Goal: Task Accomplishment & Management: Manage account settings

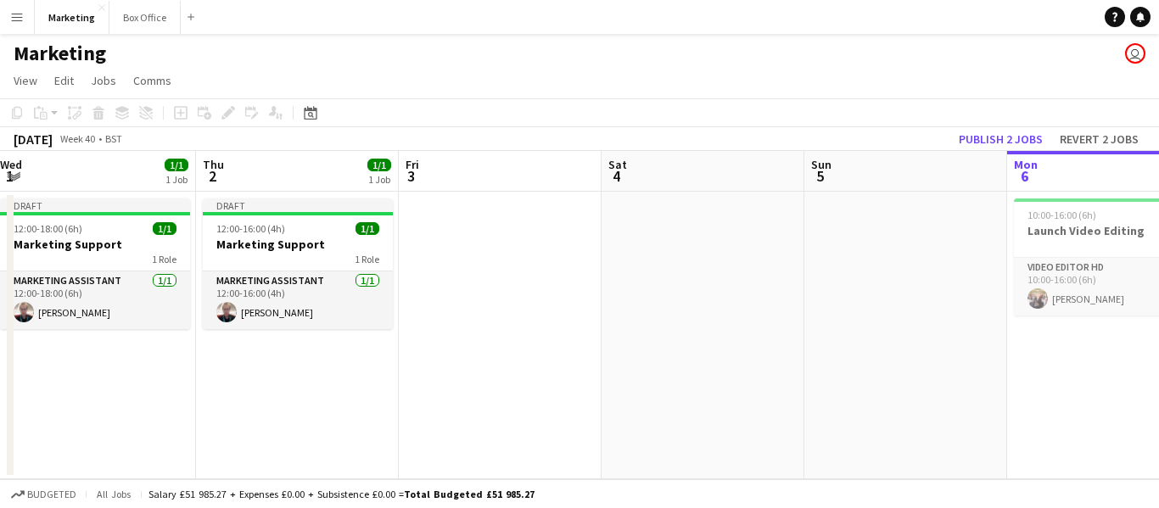
scroll to position [0, 411]
drag, startPoint x: 315, startPoint y: 428, endPoint x: 1120, endPoint y: 343, distance: 809.7
click at [1120, 343] on app-calendar-viewport "Mon 29 1/1 1 Job Tue 30 2/2 2 Jobs Wed 1 1/1 1 Job Thu 2 1/1 1 Job Fri 3 Sat 4 …" at bounding box center [579, 315] width 1159 height 328
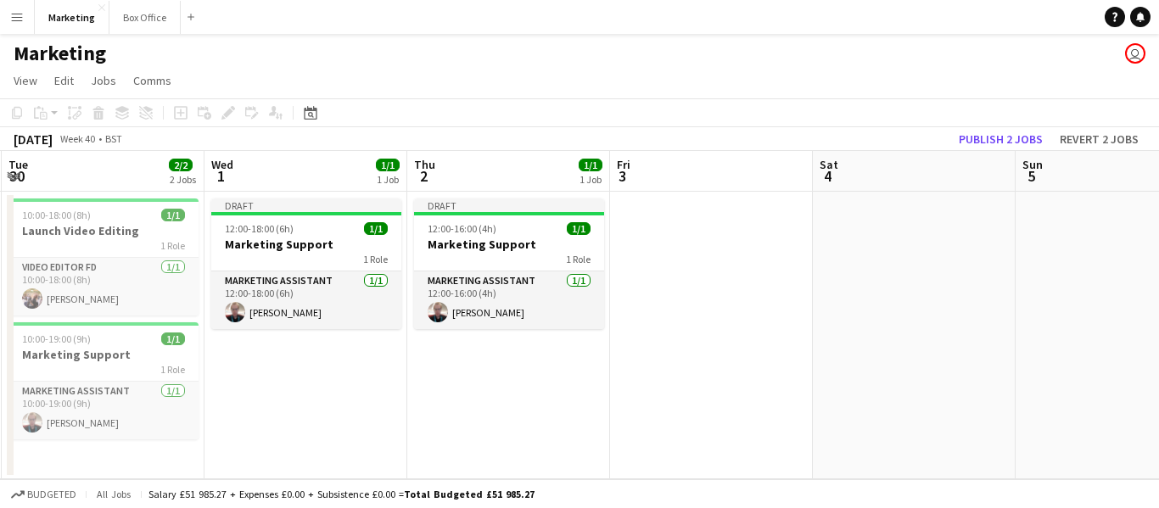
scroll to position [0, 403]
drag, startPoint x: 482, startPoint y: 415, endPoint x: 570, endPoint y: 389, distance: 91.8
click at [570, 389] on app-calendar-viewport "Sun 28 Mon 29 1/1 1 Job Tue 30 2/2 2 Jobs Wed 1 1/1 1 Job Thu 2 1/1 1 Job Fri 3…" at bounding box center [579, 315] width 1159 height 328
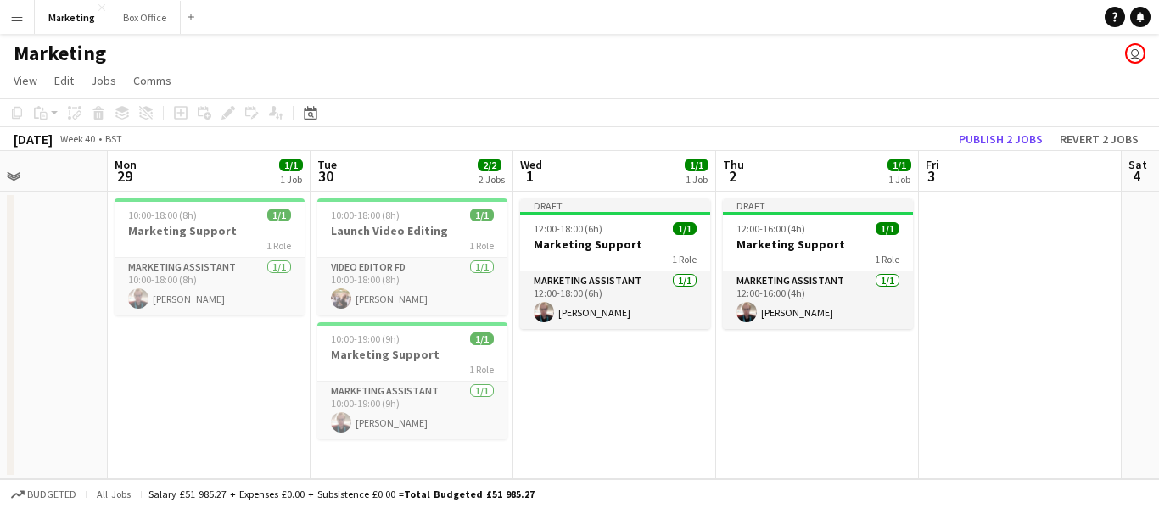
scroll to position [0, 480]
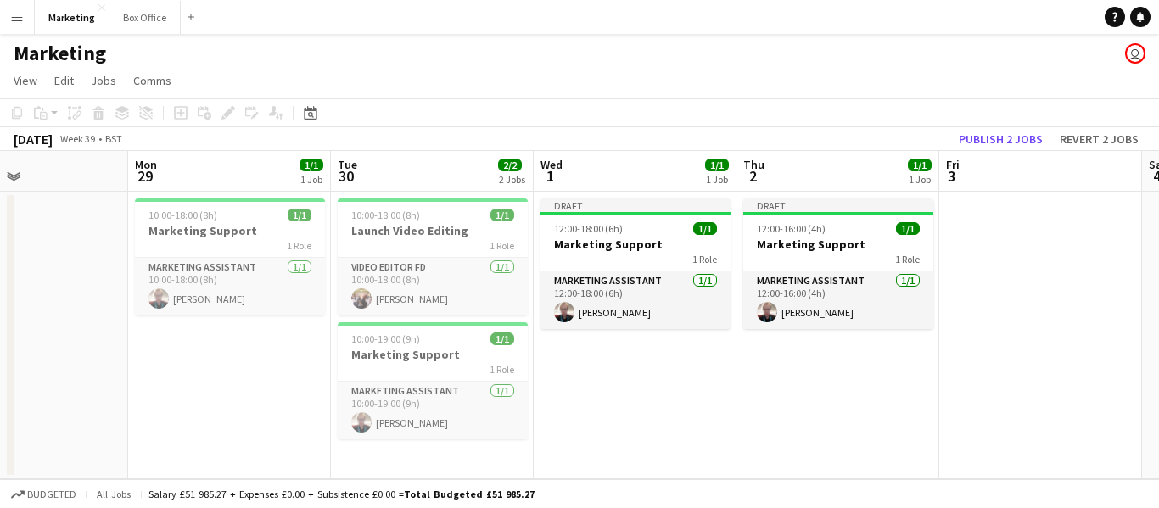
drag, startPoint x: 364, startPoint y: 430, endPoint x: 692, endPoint y: 424, distance: 328.4
click at [692, 424] on app-calendar-viewport "Fri 26 Sat 27 Sun 28 Mon 29 1/1 1 Job Tue 30 2/2 2 Jobs Wed 1 1/1 1 Job Thu 2 1…" at bounding box center [579, 315] width 1159 height 328
click at [378, 361] on h3 "Marketing Support" at bounding box center [433, 354] width 190 height 15
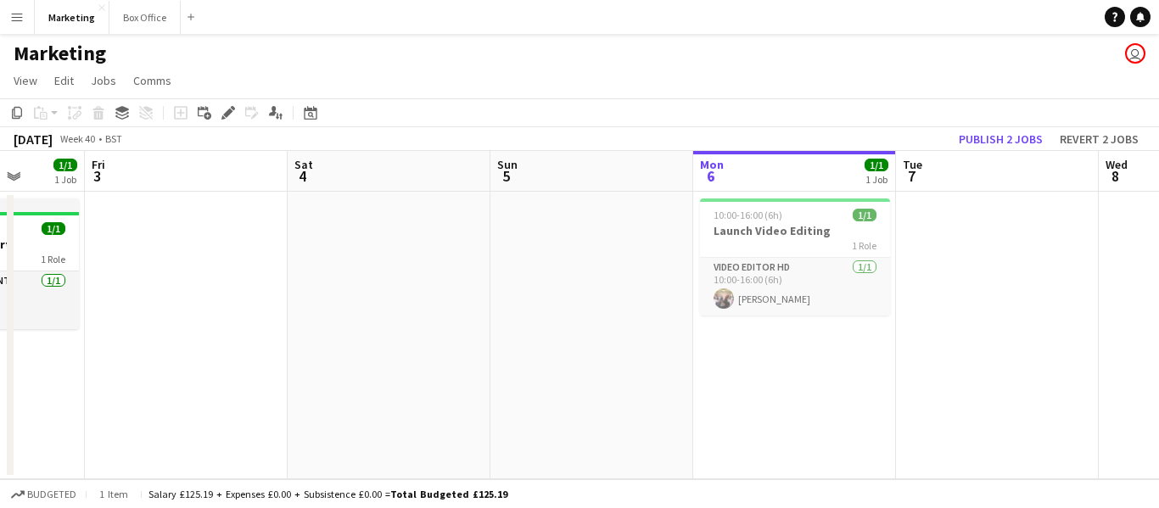
scroll to position [0, 560]
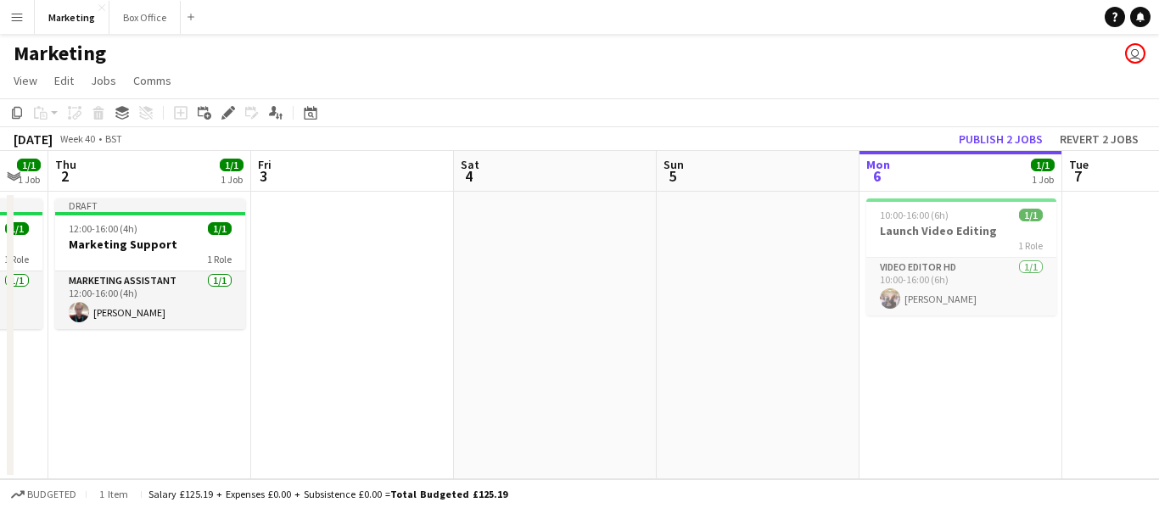
drag, startPoint x: 847, startPoint y: 394, endPoint x: 159, endPoint y: 471, distance: 692.4
click at [159, 471] on app-calendar-viewport "Mon 29 1/1 1 Job Tue 30 2/2 2 Jobs Wed 1 1/1 1 Job Thu 2 1/1 1 Job Fri 3 Sat 4 …" at bounding box center [579, 315] width 1159 height 328
drag, startPoint x: 625, startPoint y: 491, endPoint x: 283, endPoint y: 461, distance: 343.3
click at [283, 461] on app-board "Marketing user View Day view expanded Day view collapsed Month view Date picker…" at bounding box center [579, 271] width 1159 height 474
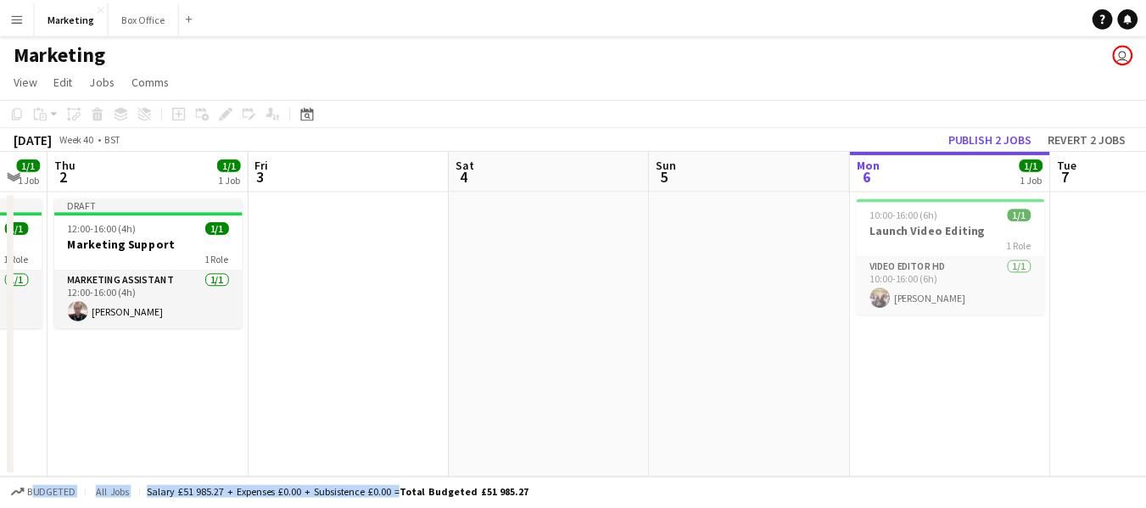
scroll to position [0, 562]
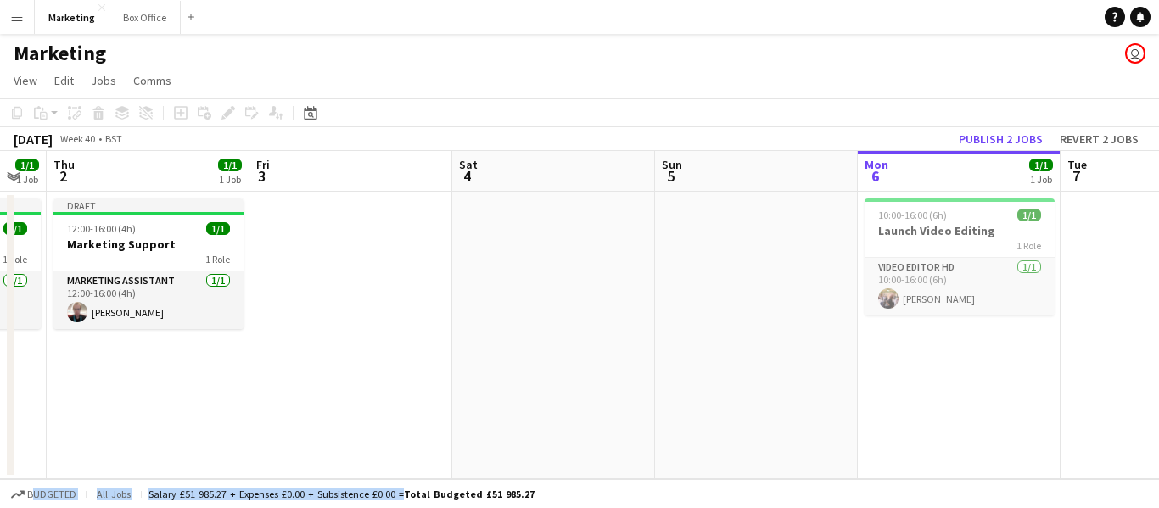
click at [904, 372] on app-date-cell "10:00-16:00 (6h) 1/1 Launch Video Editing 1 Role Video Editor HD [DATE] 10:00-1…" at bounding box center [959, 336] width 203 height 288
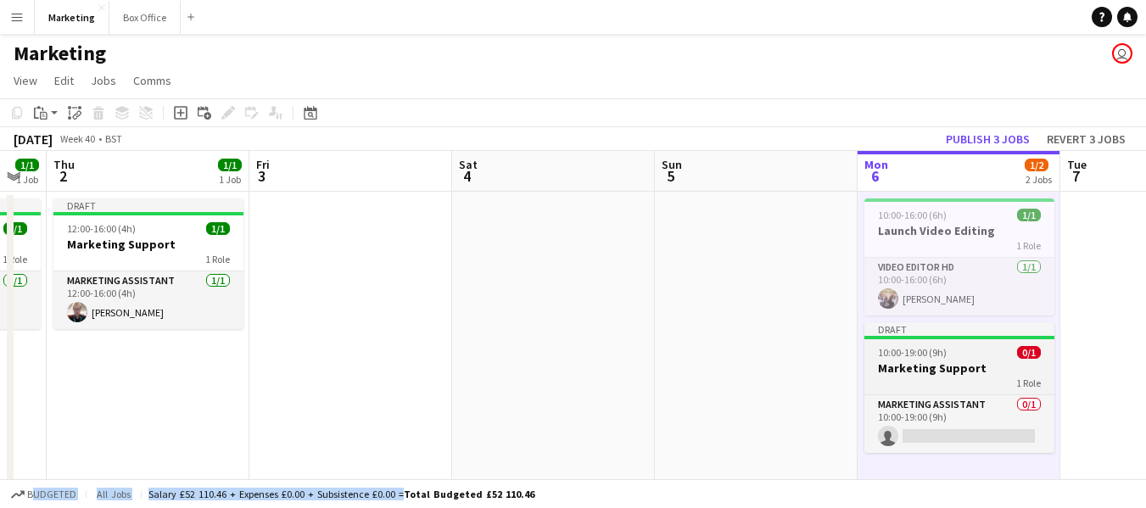
click at [898, 350] on span "10:00-19:00 (9h)" at bounding box center [912, 352] width 69 height 13
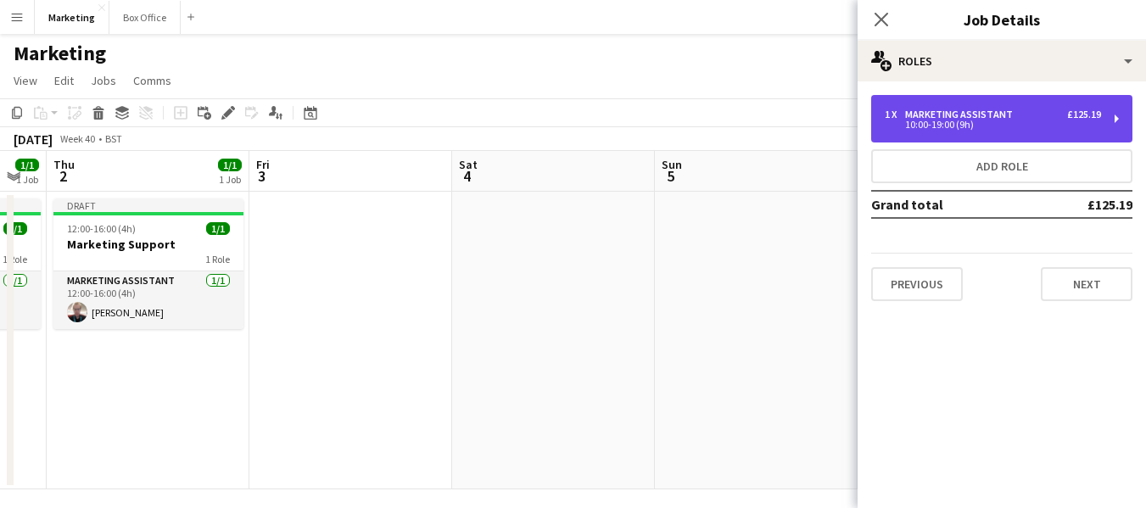
click at [943, 111] on div "Marketing Assistant" at bounding box center [962, 115] width 115 height 12
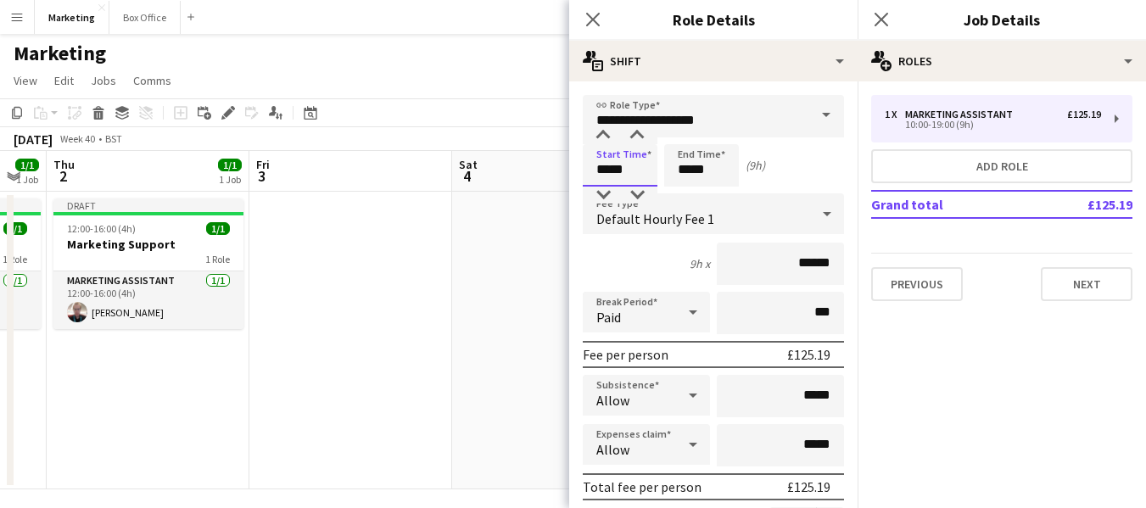
click at [604, 173] on input "*****" at bounding box center [620, 165] width 75 height 42
click at [609, 174] on input "*****" at bounding box center [620, 165] width 75 height 42
type input "*****"
click at [605, 279] on div "8h x ******" at bounding box center [713, 264] width 261 height 42
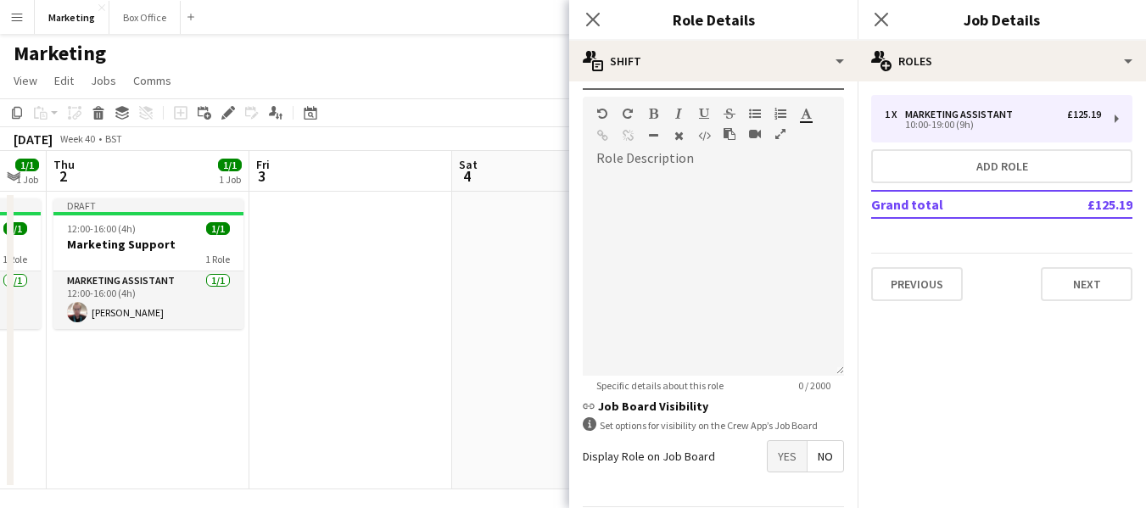
scroll to position [554, 0]
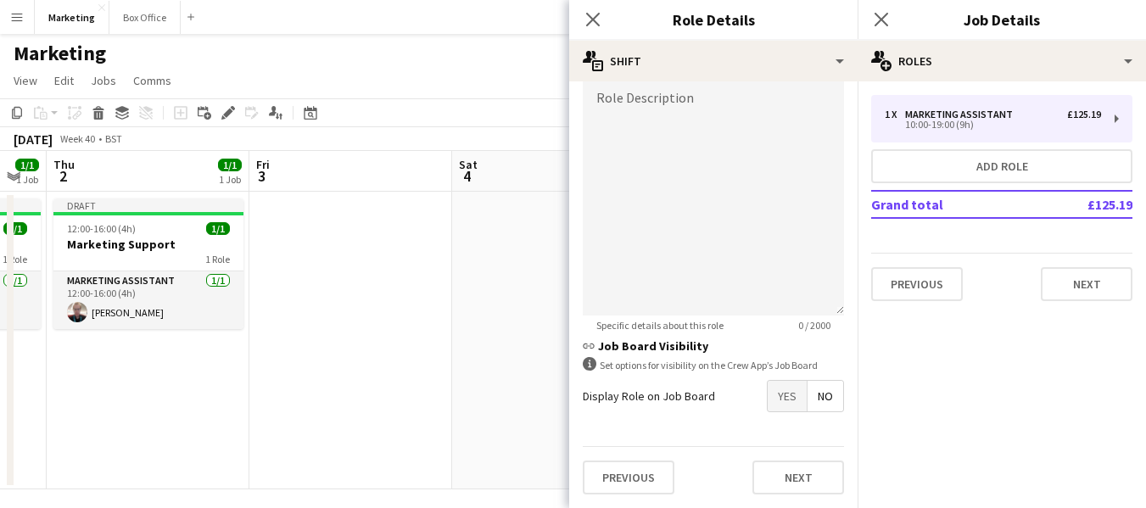
click at [990, 383] on mat-expansion-panel "pencil3 General details 1 x Marketing Assistant £125.19 10:00-19:00 (9h) Add ro…" at bounding box center [1002, 294] width 288 height 427
click at [585, 14] on icon "Close pop-in" at bounding box center [593, 19] width 16 height 16
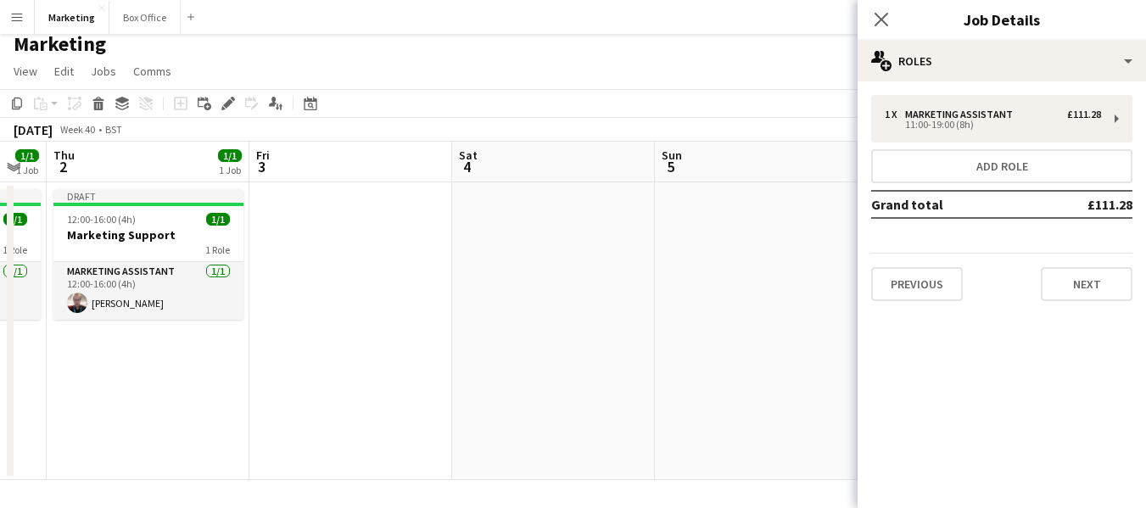
scroll to position [10, 0]
click at [876, 20] on icon "Close pop-in" at bounding box center [881, 19] width 16 height 16
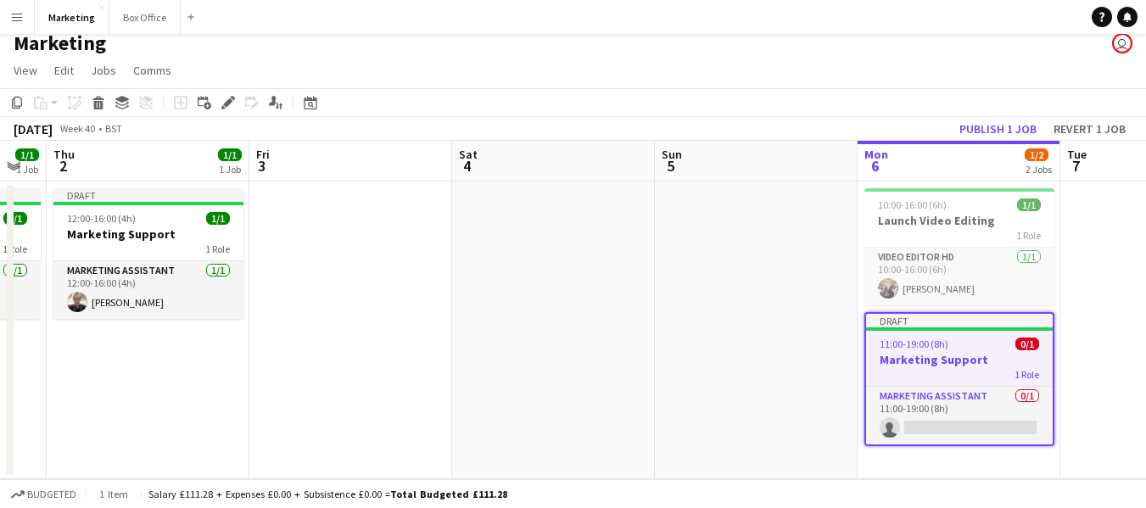
click at [944, 371] on div "1 Role" at bounding box center [959, 374] width 187 height 14
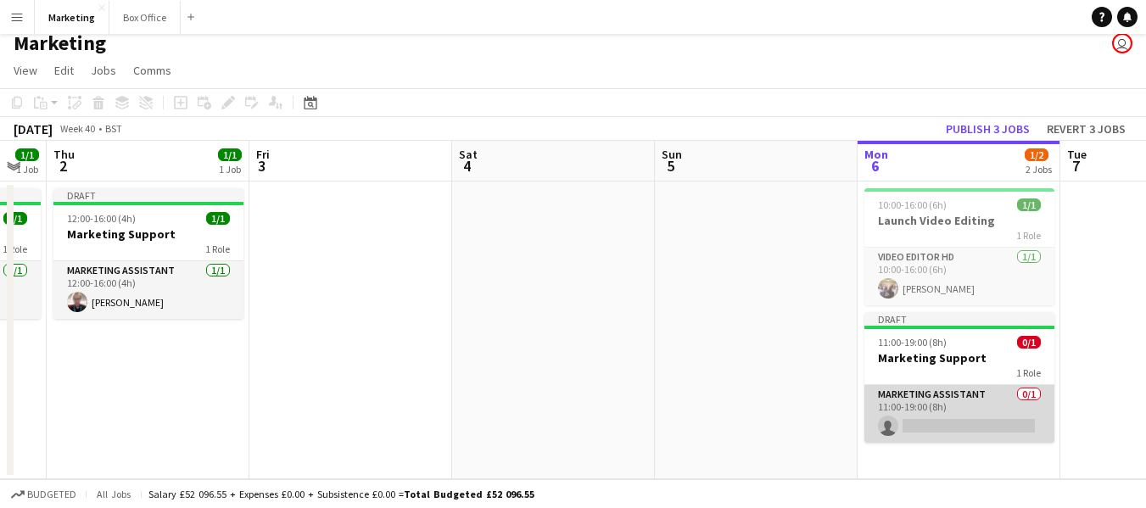
click at [946, 402] on app-card-role "Marketing Assistant 0/1 11:00-19:00 (8h) single-neutral-actions" at bounding box center [960, 414] width 190 height 58
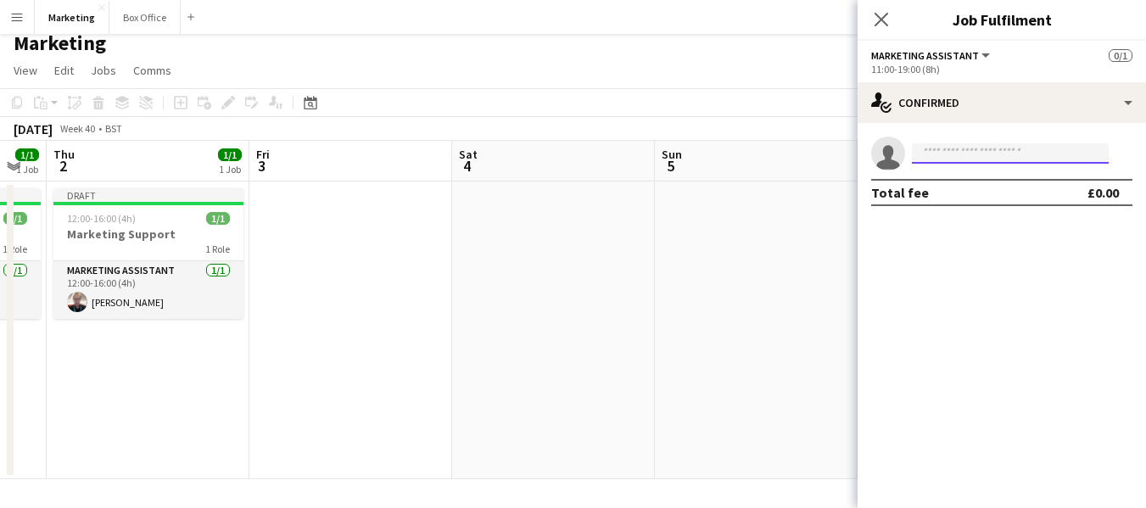
click at [954, 159] on input at bounding box center [1010, 153] width 197 height 20
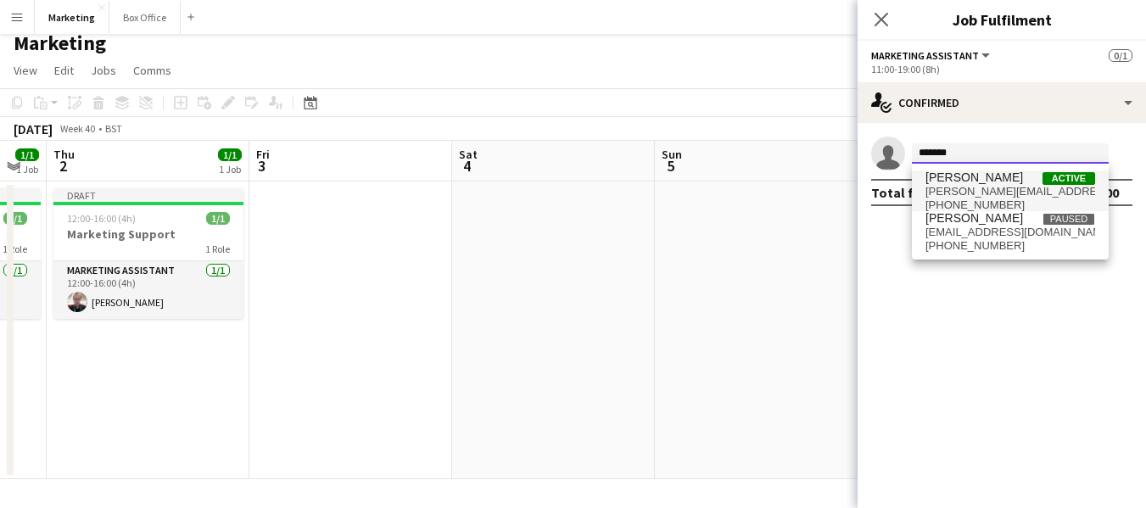
type input "*******"
click at [962, 181] on span "[PERSON_NAME]" at bounding box center [975, 178] width 98 height 14
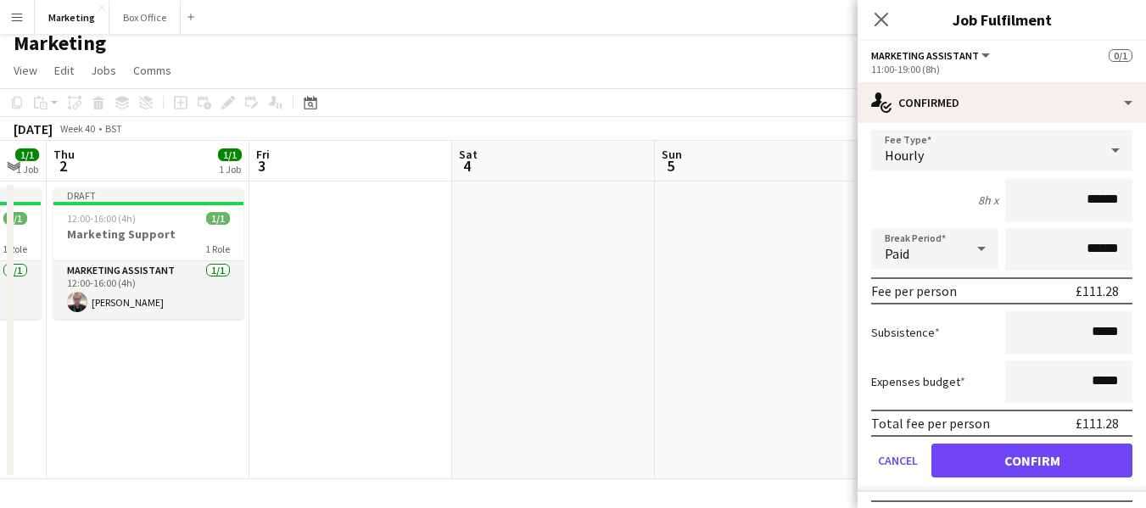
scroll to position [97, 0]
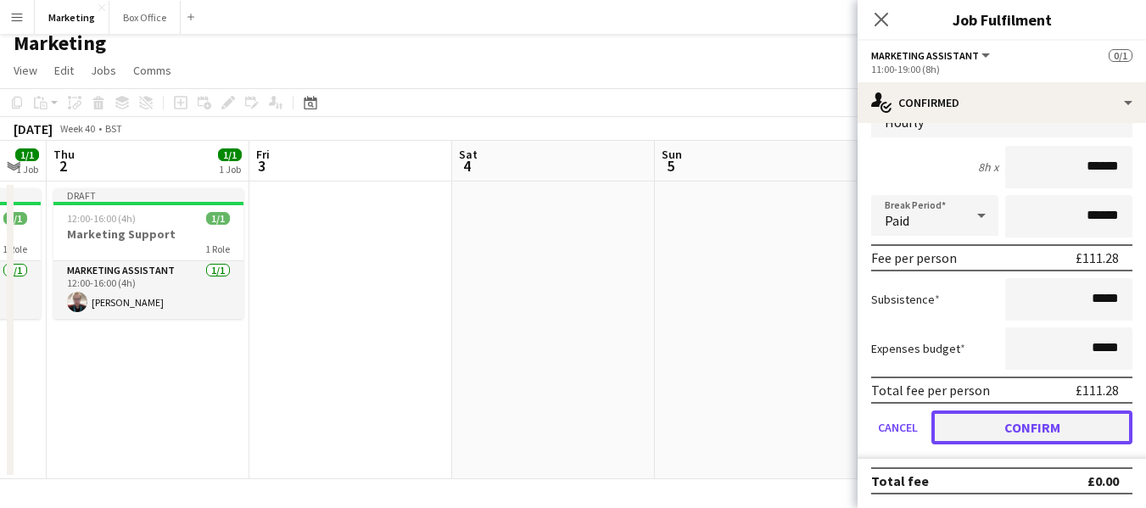
click at [1007, 432] on button "Confirm" at bounding box center [1032, 428] width 201 height 34
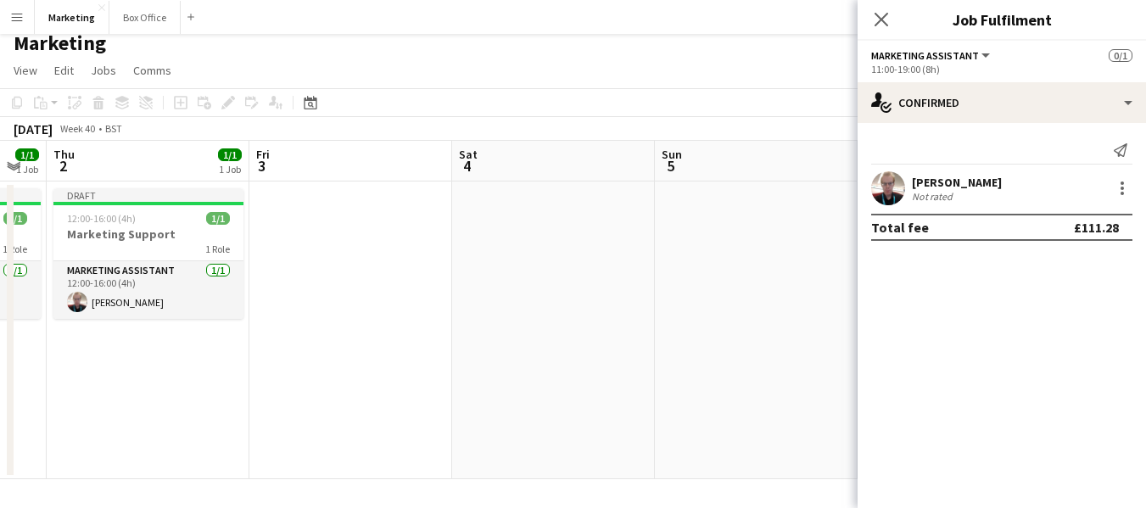
scroll to position [0, 0]
click at [870, 5] on div "Close pop-in" at bounding box center [882, 19] width 48 height 39
click at [875, 19] on icon "Close pop-in" at bounding box center [881, 19] width 16 height 16
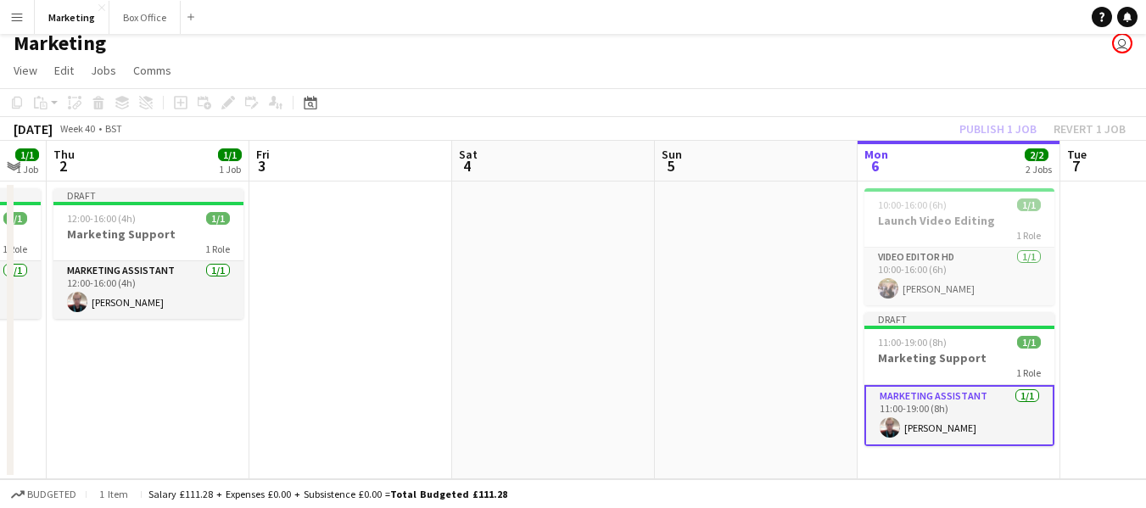
click at [1111, 415] on app-date-cell at bounding box center [1161, 331] width 203 height 298
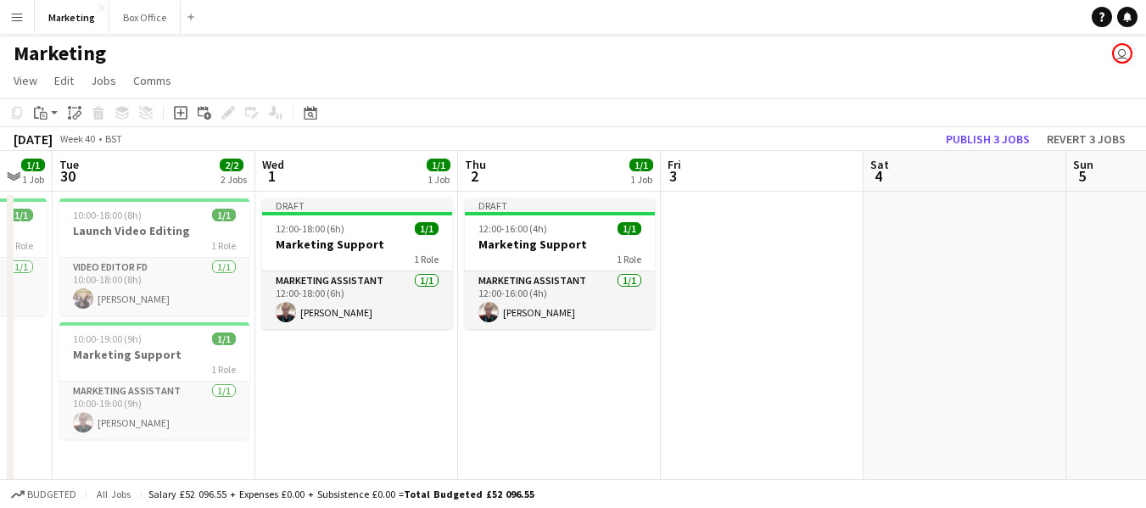
scroll to position [0, 350]
drag, startPoint x: 731, startPoint y: 379, endPoint x: 1158, endPoint y: 383, distance: 426.8
click at [1146, 383] on html "Menu Boards Boards Boards All jobs Status Workforce Workforce My Workforce Recr…" at bounding box center [573, 259] width 1146 height 518
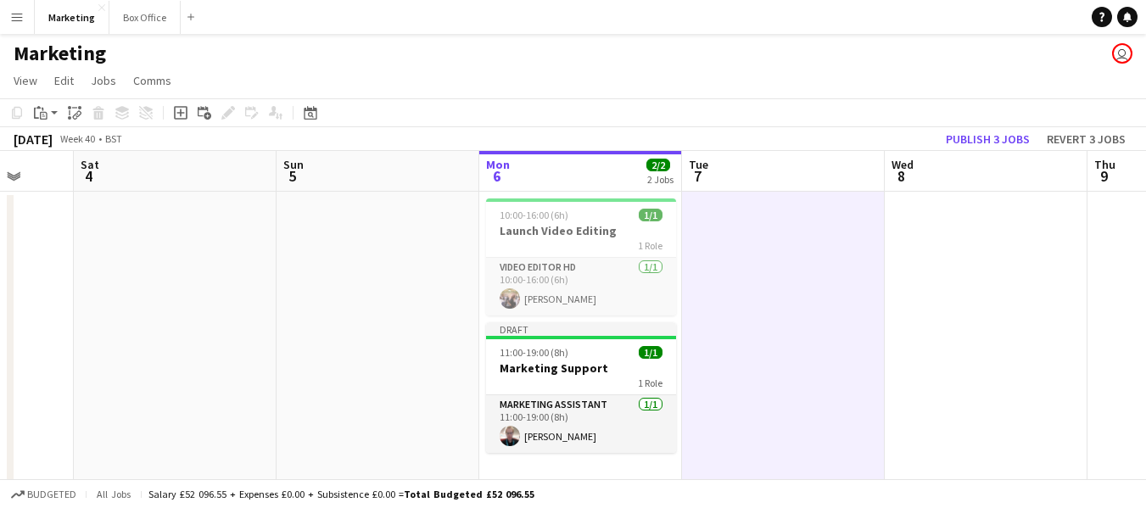
scroll to position [0, 609]
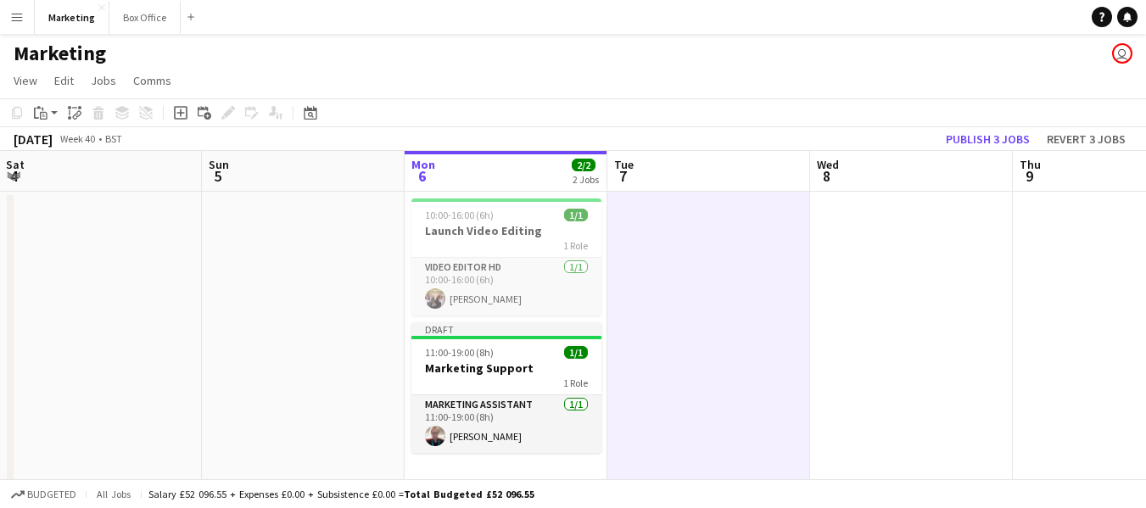
drag, startPoint x: 867, startPoint y: 397, endPoint x: 279, endPoint y: 347, distance: 590.1
click at [0, 421] on app-calendar-viewport "Wed 1 1/1 1 Job Thu 2 1/1 1 Job Fri 3 Sat 4 Sun 5 Mon 6 2/2 2 Jobs Tue 7 Wed 8 …" at bounding box center [573, 320] width 1146 height 339
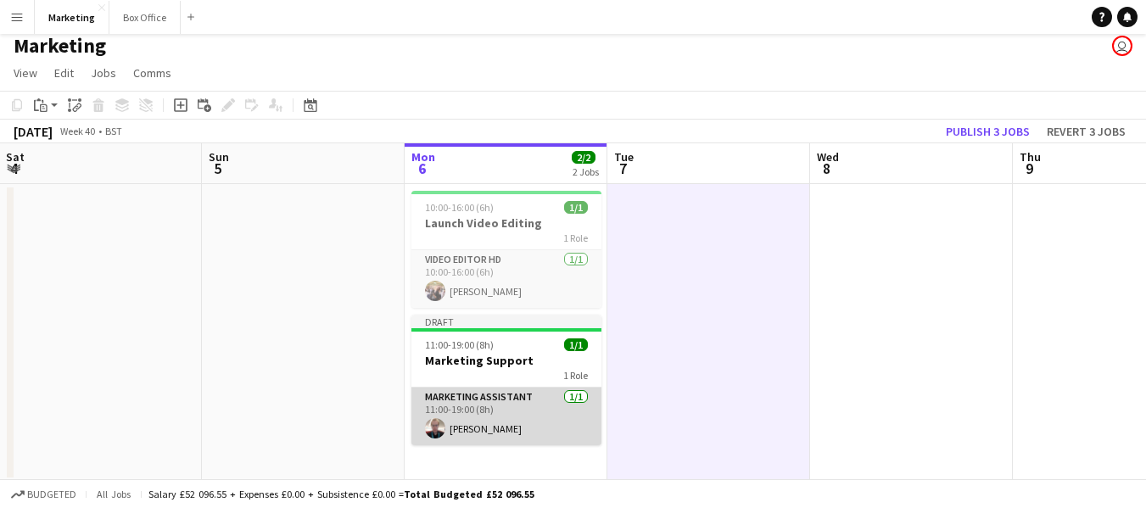
scroll to position [10, 0]
